Goal: Navigation & Orientation: Find specific page/section

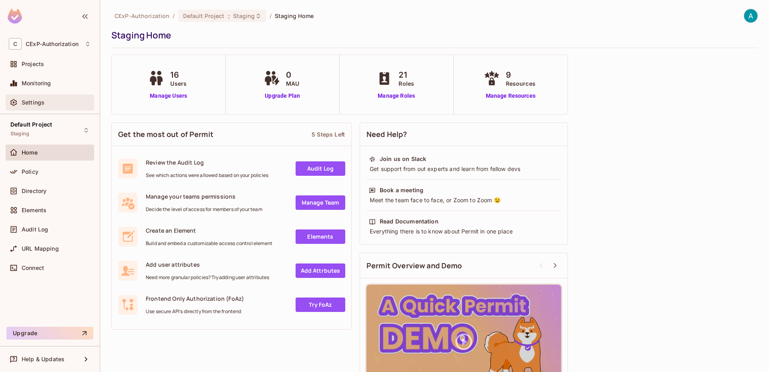
click at [41, 95] on div "Settings" at bounding box center [50, 103] width 89 height 16
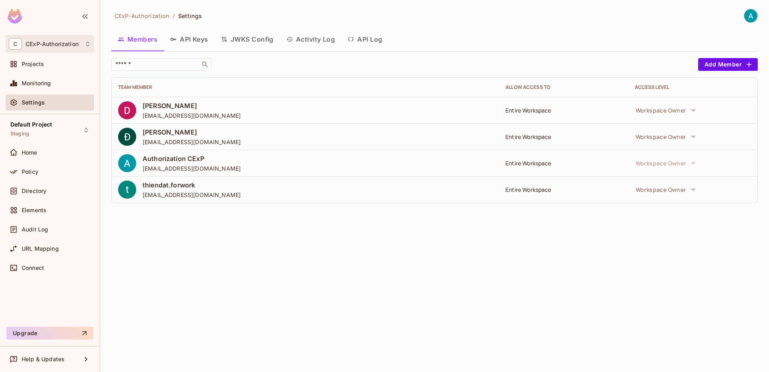
click at [59, 51] on div "C CExP-Authorization" at bounding box center [50, 44] width 89 height 18
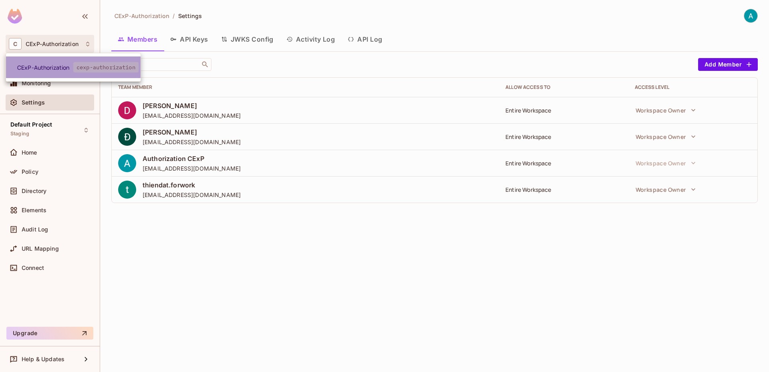
click at [59, 69] on span "CExP-Authorization" at bounding box center [45, 68] width 56 height 8
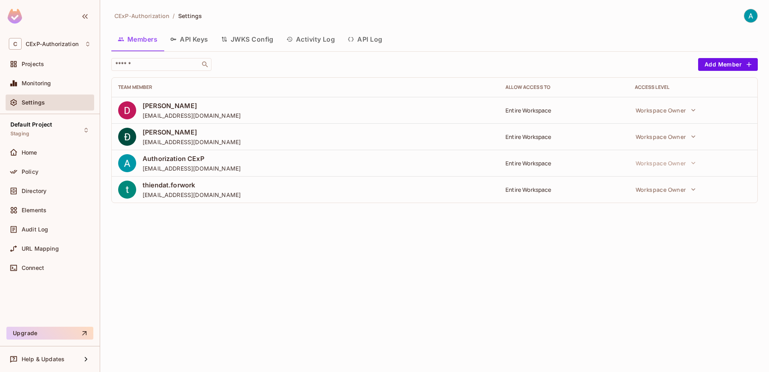
click at [78, 54] on div "C CExP-Authorization Projects Monitoring Settings" at bounding box center [50, 74] width 100 height 79
click at [77, 50] on div "C CExP-Authorization" at bounding box center [50, 44] width 82 height 12
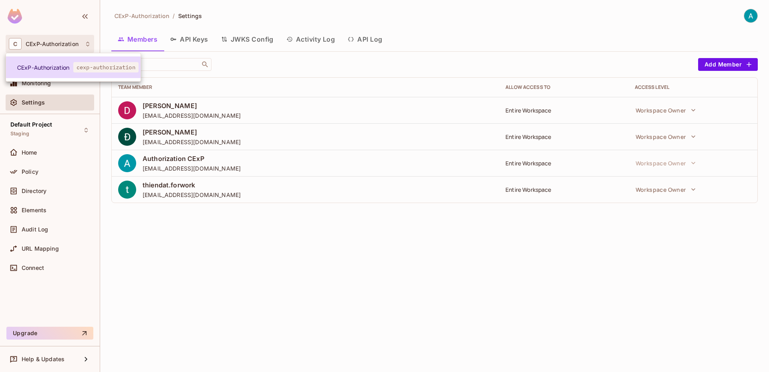
click at [79, 67] on span "cexp-authorization" at bounding box center [105, 67] width 65 height 10
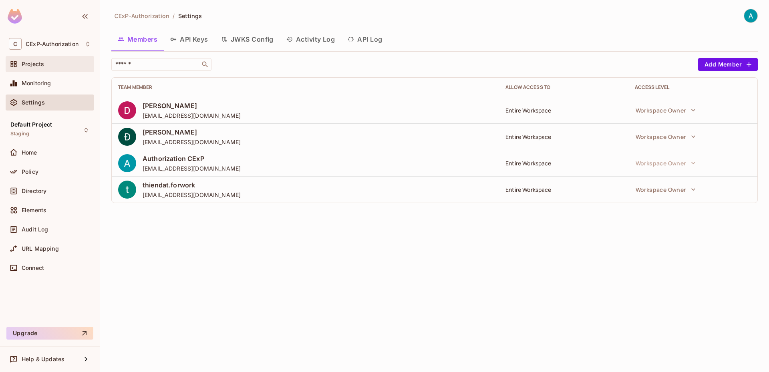
click at [56, 66] on div "Projects" at bounding box center [56, 64] width 69 height 6
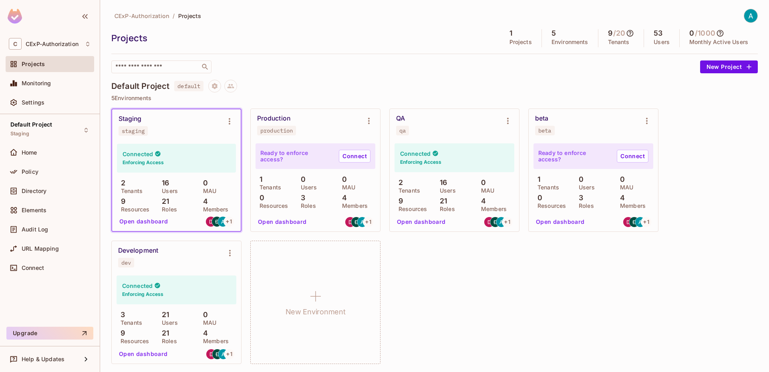
scroll to position [1, 0]
